Goal: Information Seeking & Learning: Learn about a topic

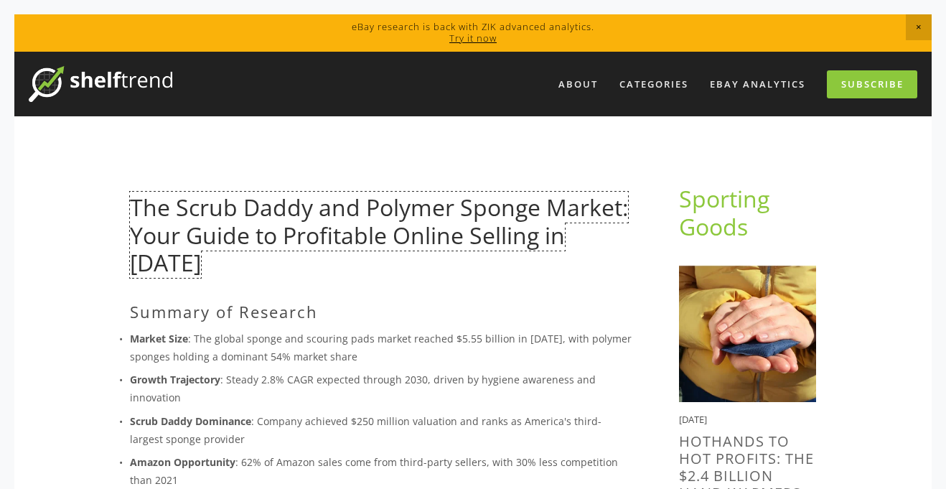
click at [280, 222] on link "The Scrub Daddy and Polymer Sponge Market: Your Guide to Profitable Online Sell…" at bounding box center [379, 235] width 498 height 86
